Goal: Information Seeking & Learning: Learn about a topic

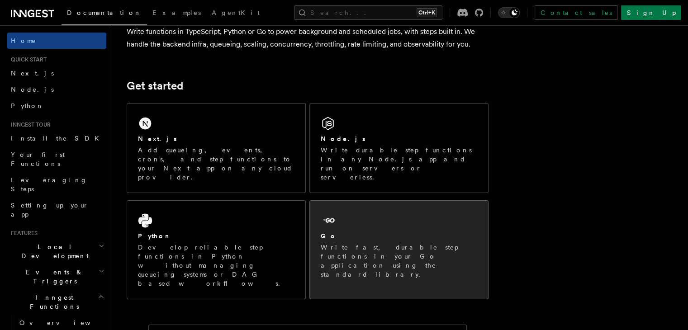
scroll to position [87, 0]
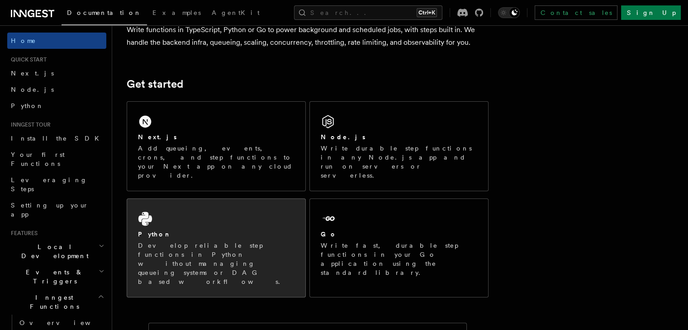
click at [244, 241] on p "Develop reliable step functions in Python without managing queueing systems or …" at bounding box center [216, 263] width 157 height 45
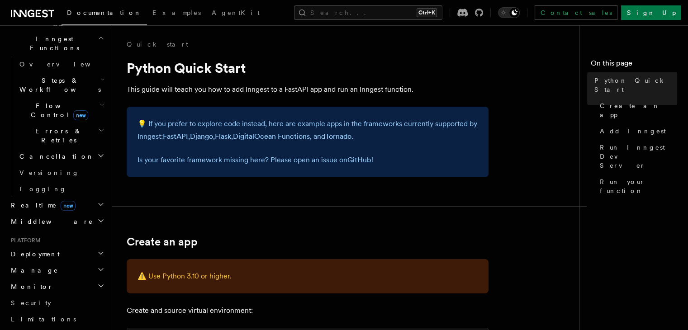
scroll to position [394, 0]
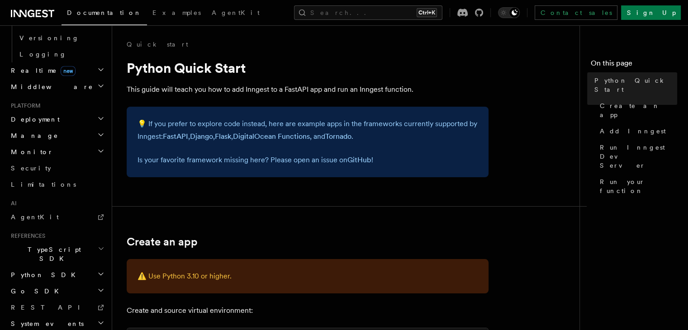
click at [44, 271] on span "Python SDK" at bounding box center [44, 275] width 74 height 9
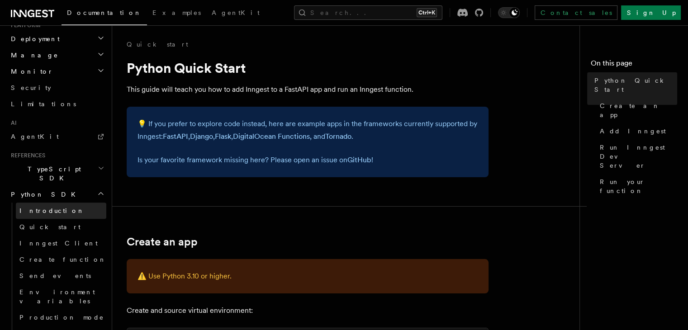
click at [51, 203] on link "Introduction" at bounding box center [61, 211] width 91 height 16
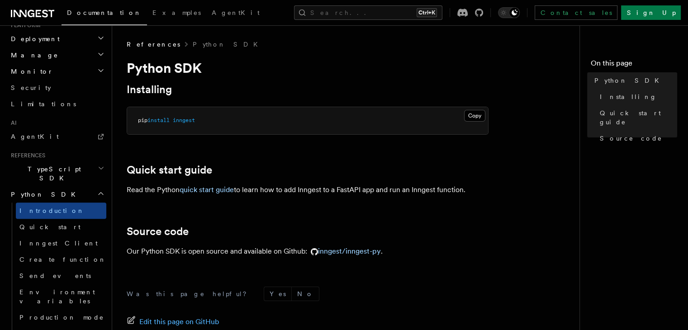
scroll to position [107, 0]
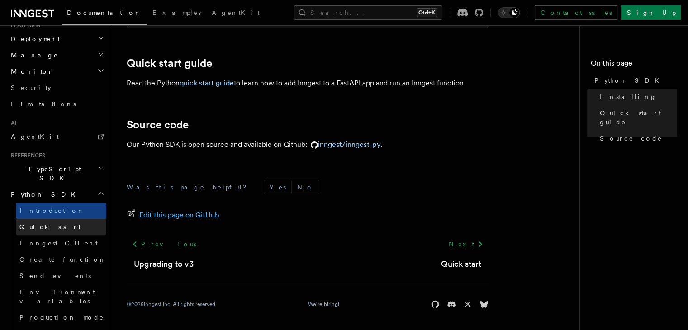
click at [40, 224] on span "Quick start" at bounding box center [49, 227] width 61 height 7
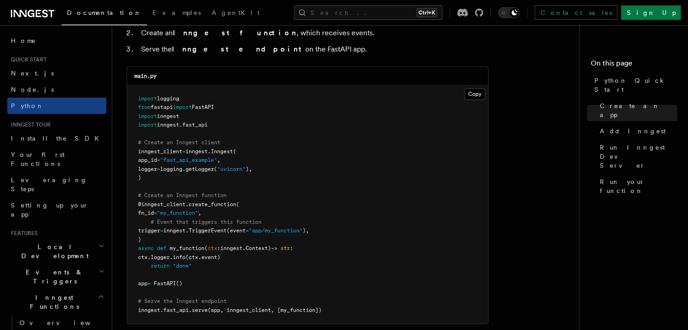
scroll to position [589, 0]
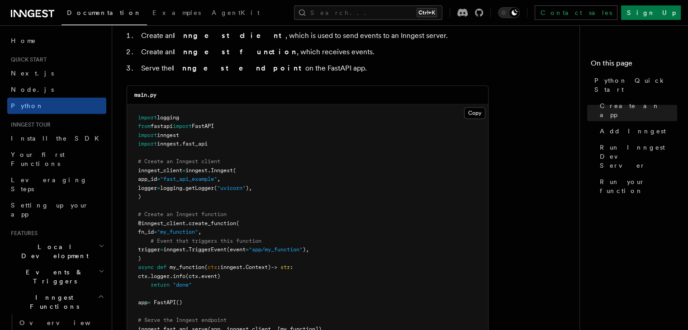
click at [295, 100] on div "main.py" at bounding box center [307, 95] width 361 height 19
click at [38, 14] on icon at bounding box center [39, 13] width 3 height 1
